Goal: Transaction & Acquisition: Purchase product/service

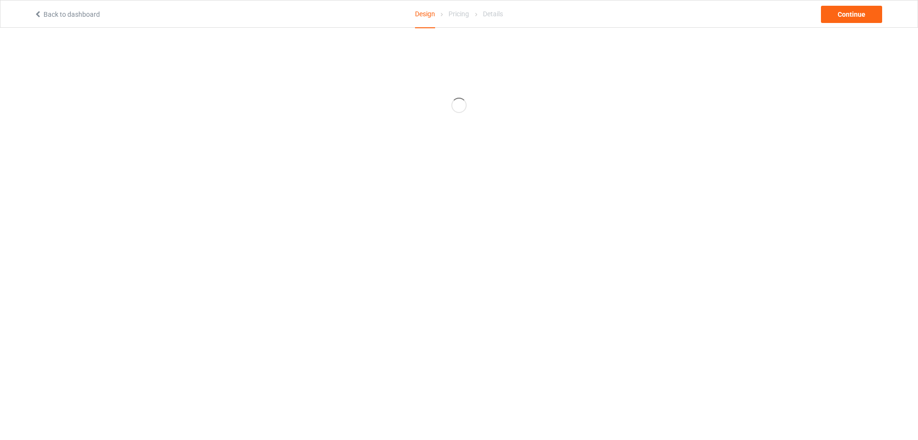
click at [65, 21] on div "Back to dashboard Design Pricing Details Continue" at bounding box center [459, 13] width 864 height 27
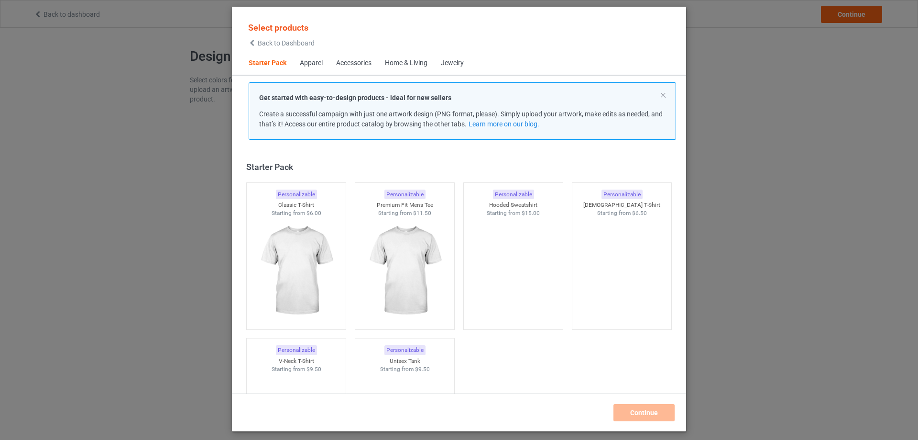
scroll to position [12, 0]
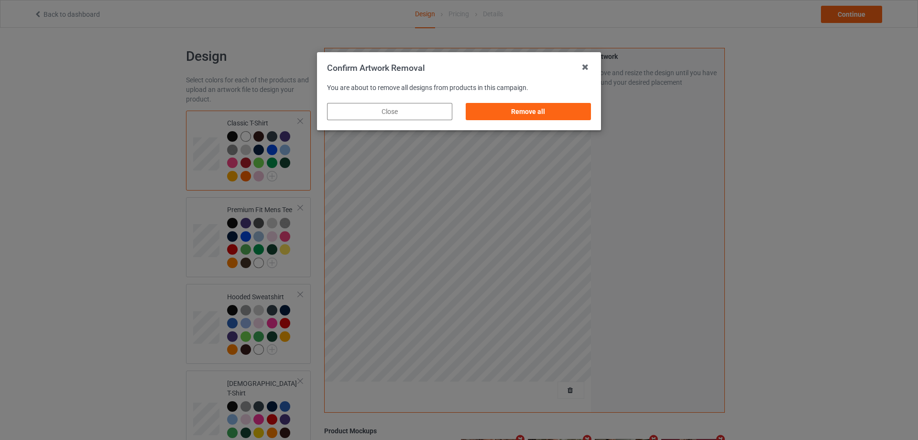
click at [565, 117] on div "Remove all" at bounding box center [528, 111] width 125 height 17
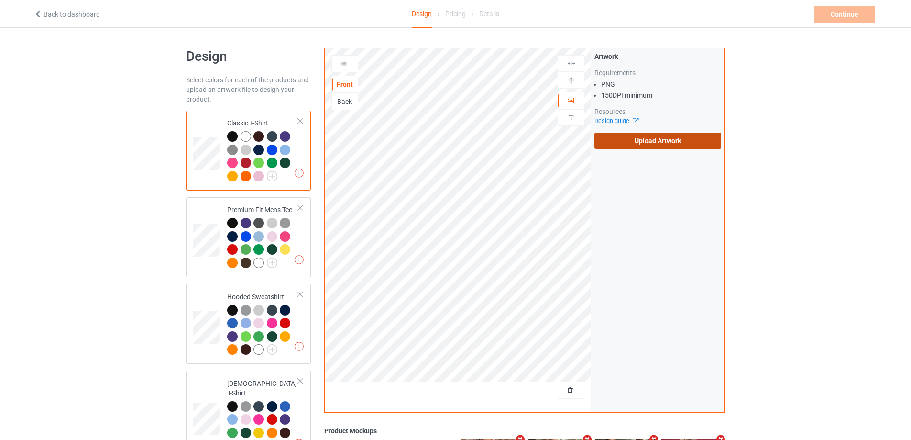
click at [620, 145] on label "Upload Artwork" at bounding box center [657, 140] width 127 height 16
click at [0, 0] on input "Upload Artwork" at bounding box center [0, 0] width 0 height 0
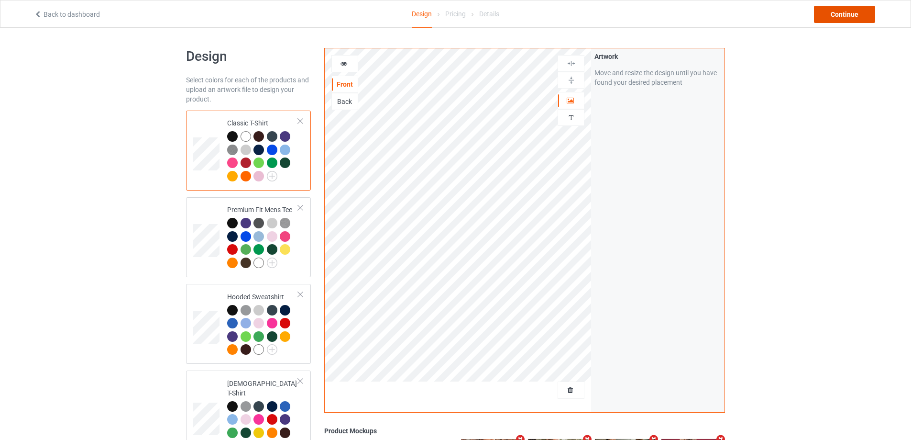
click at [842, 12] on div "Continue" at bounding box center [844, 14] width 61 height 17
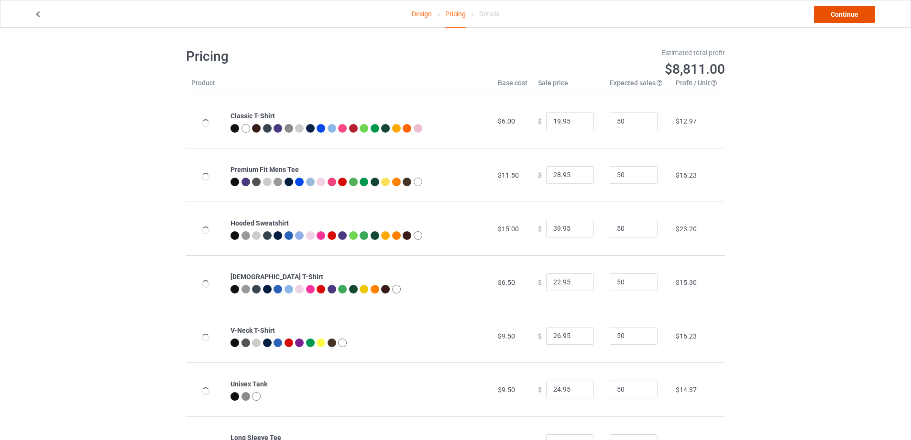
click at [844, 12] on link "Continue" at bounding box center [844, 14] width 61 height 17
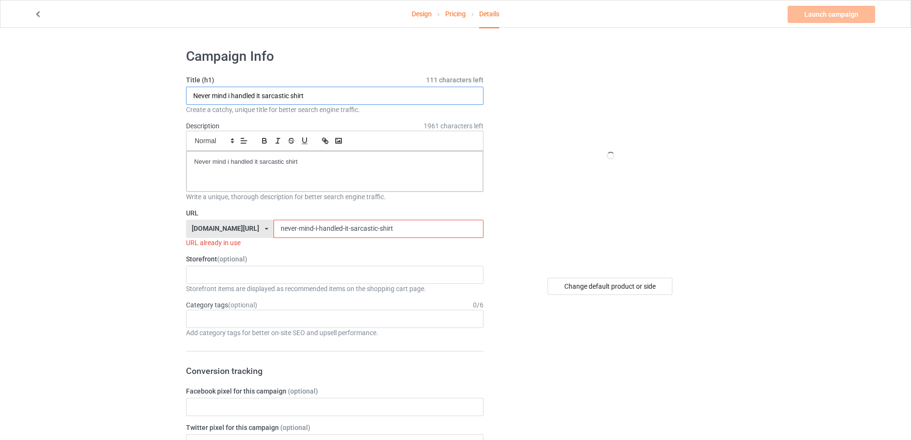
paste input "Ballerina ar-15"
type input "Ballerina ar-15 shirt"
drag, startPoint x: 330, startPoint y: 161, endPoint x: 53, endPoint y: 158, distance: 277.4
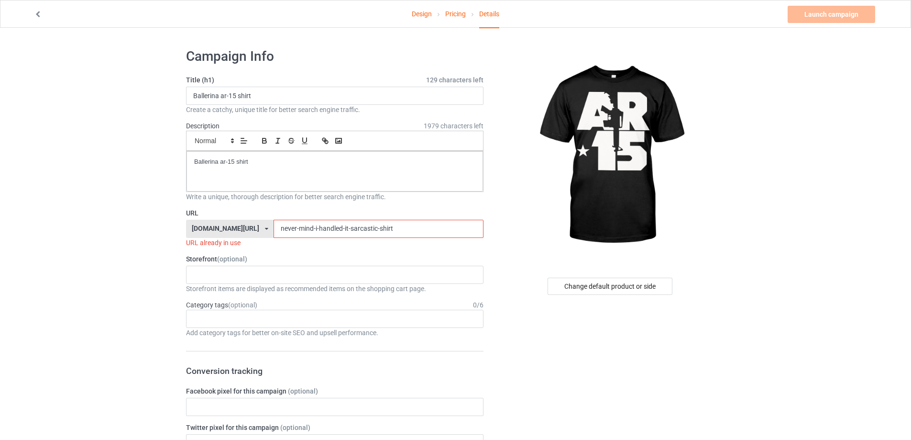
paste input "ballerina-ar-15"
click at [191, 220] on div "teechip.com/ teetrendus.com/ teechip.com/ 5cd2f964b197f721e1cad219 587d0d41cee3…" at bounding box center [334, 229] width 297 height 18
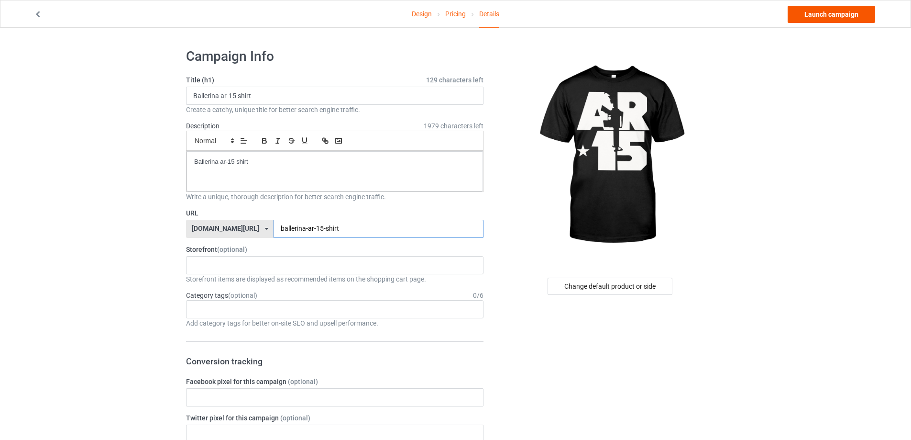
type input "ballerina-ar-15-shirt"
click at [834, 18] on link "Launch campaign" at bounding box center [832, 14] width 88 height 17
